Goal: Task Accomplishment & Management: Complete application form

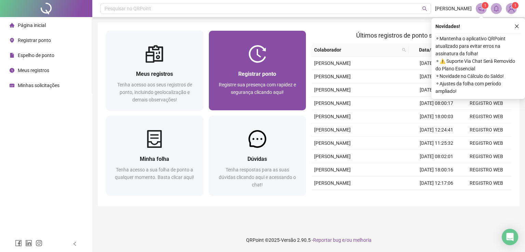
click at [262, 72] on span "Registrar ponto" at bounding box center [257, 74] width 38 height 6
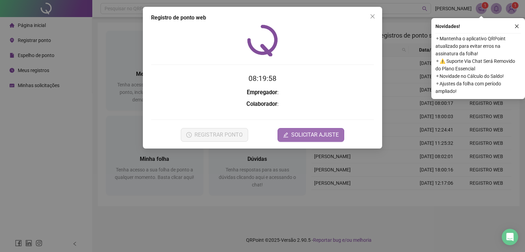
click at [312, 137] on span "SOLICITAR AJUSTE" at bounding box center [315, 135] width 48 height 8
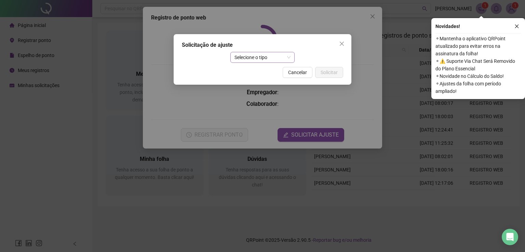
click at [259, 54] on span "Selecione o tipo" at bounding box center [262, 57] width 56 height 10
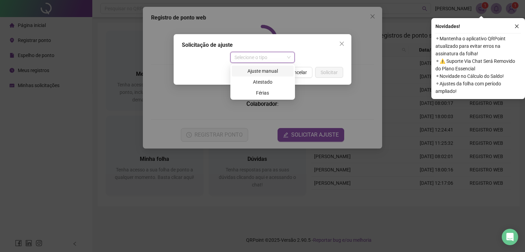
click at [271, 72] on div "Ajuste manual" at bounding box center [263, 71] width 54 height 8
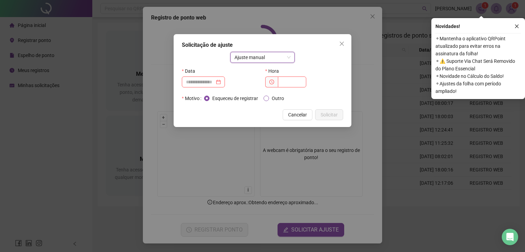
click at [270, 99] on span "Outro" at bounding box center [278, 99] width 18 height 8
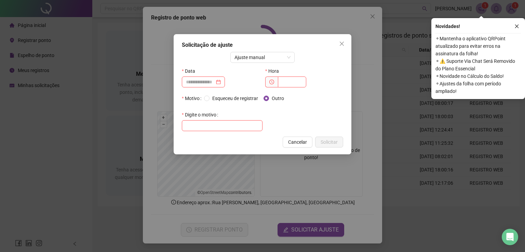
click at [213, 88] on div "Data" at bounding box center [220, 79] width 83 height 27
click at [210, 83] on input at bounding box center [200, 82] width 29 height 8
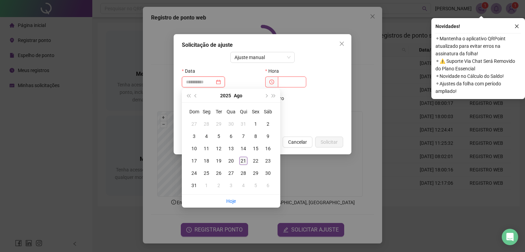
type input "**********"
click at [245, 161] on div "21" at bounding box center [243, 161] width 8 height 8
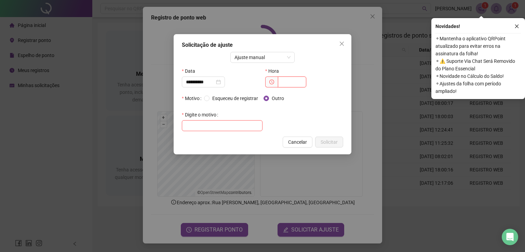
click at [290, 84] on input "text" at bounding box center [292, 82] width 28 height 11
type input "*****"
click at [234, 123] on input "text" at bounding box center [222, 125] width 81 height 11
type input "**********"
click at [330, 144] on span "Solicitar" at bounding box center [329, 142] width 17 height 8
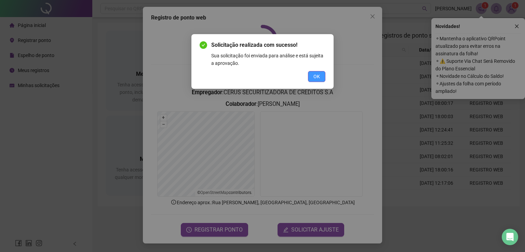
click at [312, 73] on button "OK" at bounding box center [316, 76] width 17 height 11
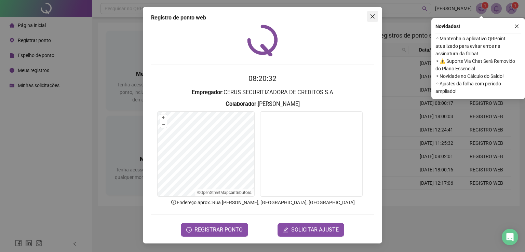
click at [373, 15] on icon "close" at bounding box center [372, 16] width 5 height 5
